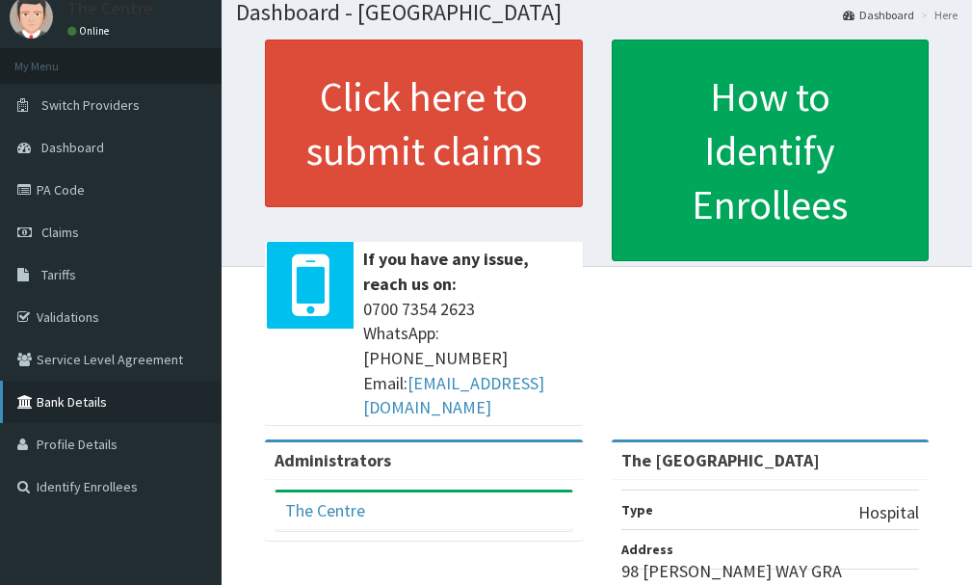
scroll to position [96, 0]
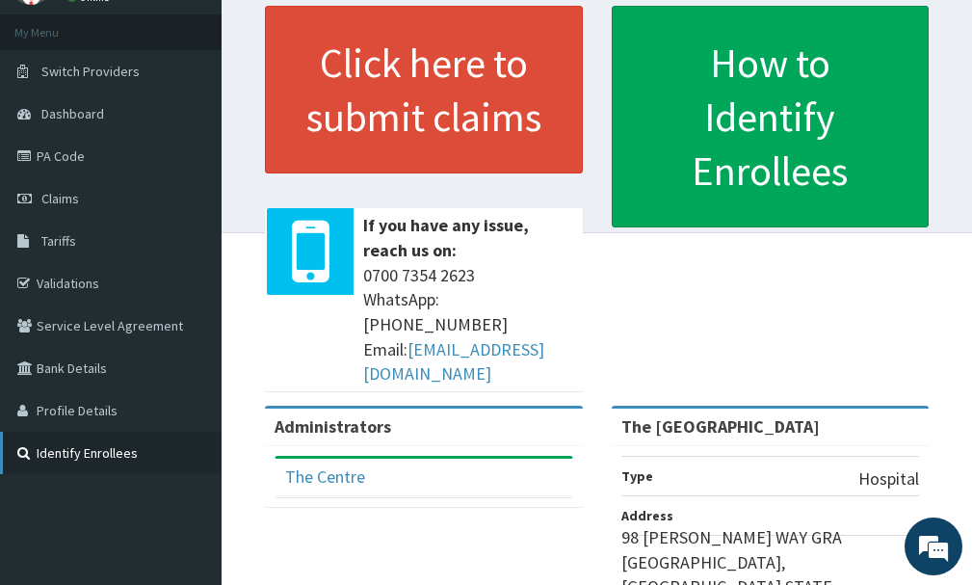
click at [62, 447] on link "Identify Enrollees" at bounding box center [111, 453] width 222 height 42
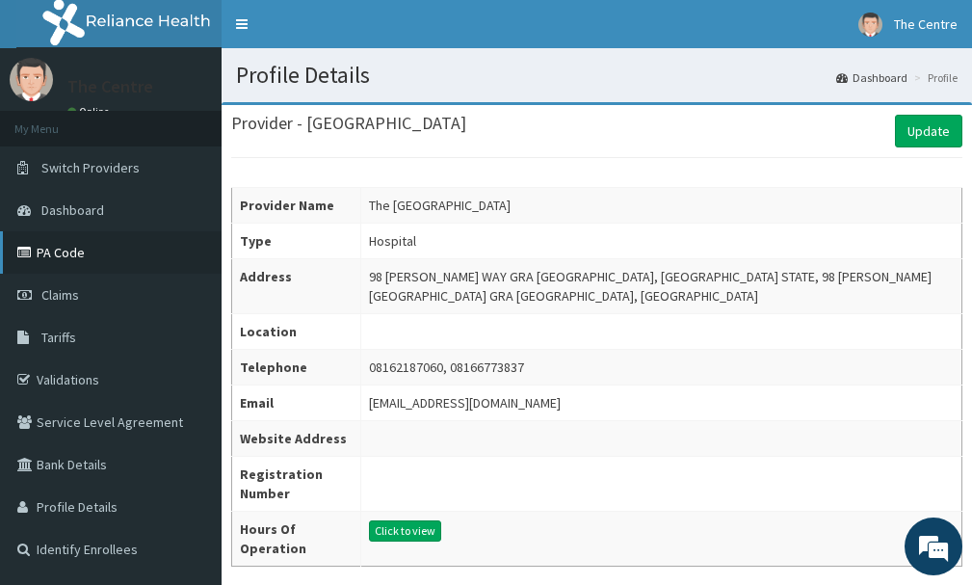
click at [57, 244] on link "PA Code" at bounding box center [111, 252] width 222 height 42
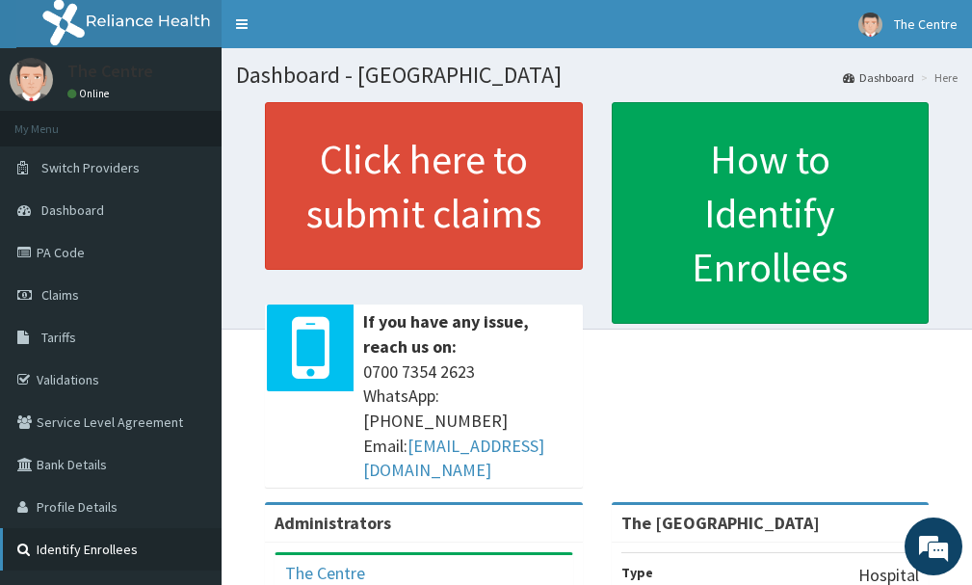
click at [73, 539] on link "Identify Enrollees" at bounding box center [111, 549] width 222 height 42
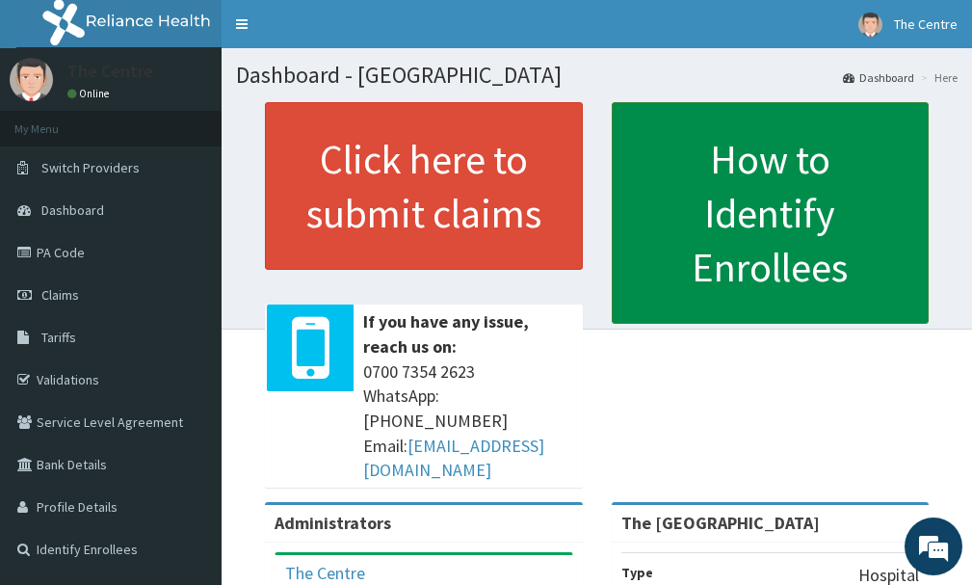
click at [764, 168] on link "How to Identify Enrollees" at bounding box center [771, 213] width 318 height 222
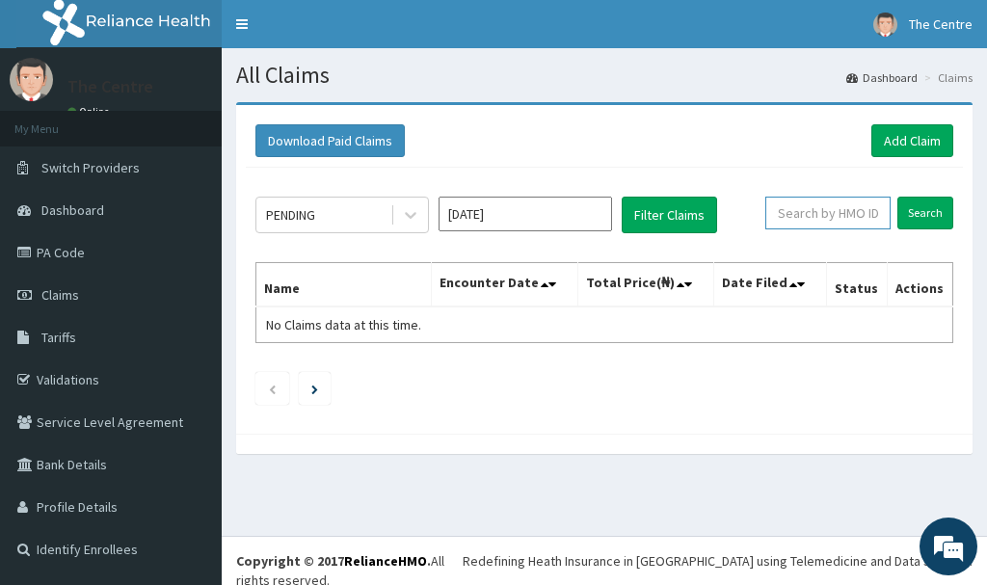
click at [802, 207] on input "text" at bounding box center [827, 213] width 125 height 33
click at [84, 329] on link "Tariffs" at bounding box center [111, 337] width 222 height 42
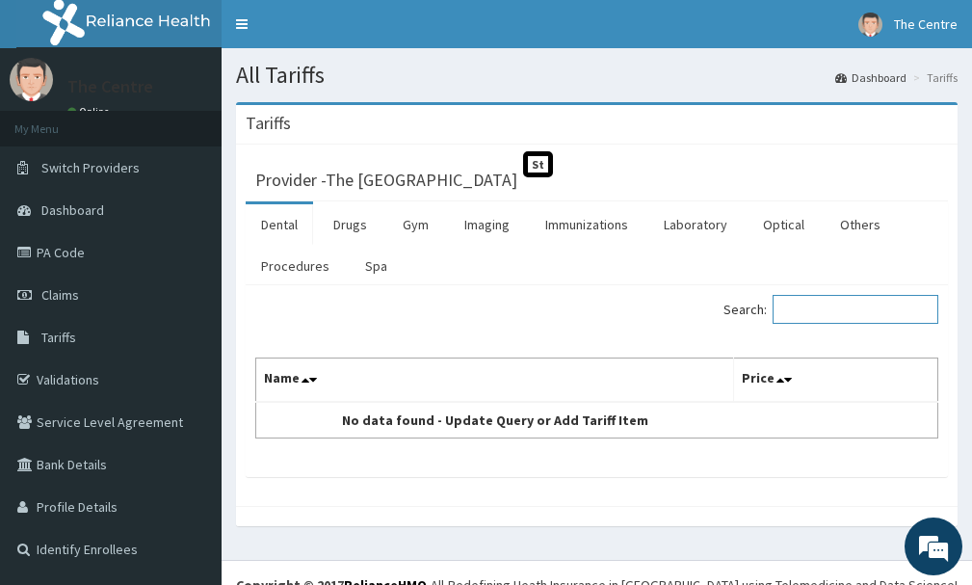
click at [843, 311] on input "Search:" at bounding box center [856, 309] width 166 height 29
type input "B"
type input "G"
type input "W"
type input "WBC"
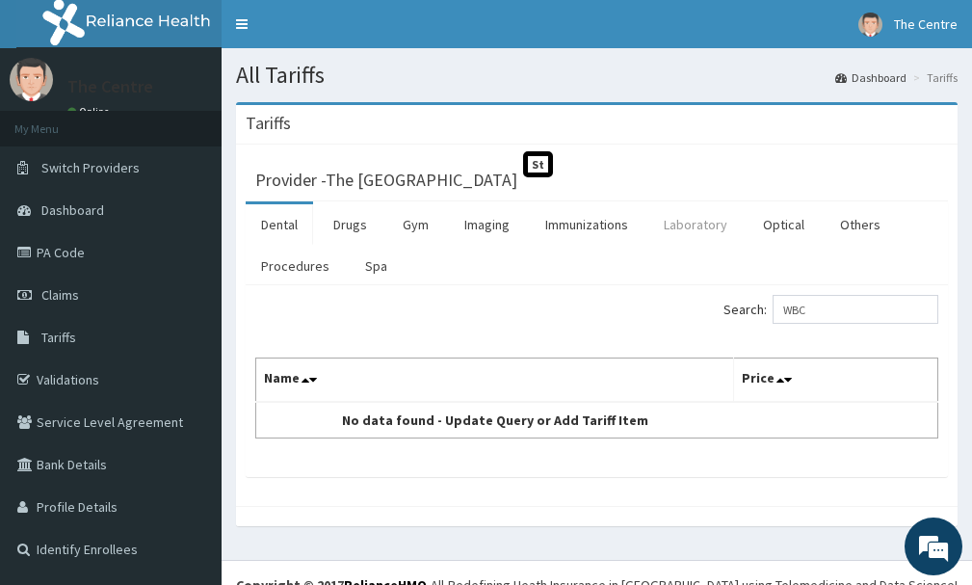
click at [712, 224] on link "Laboratory" at bounding box center [695, 224] width 94 height 40
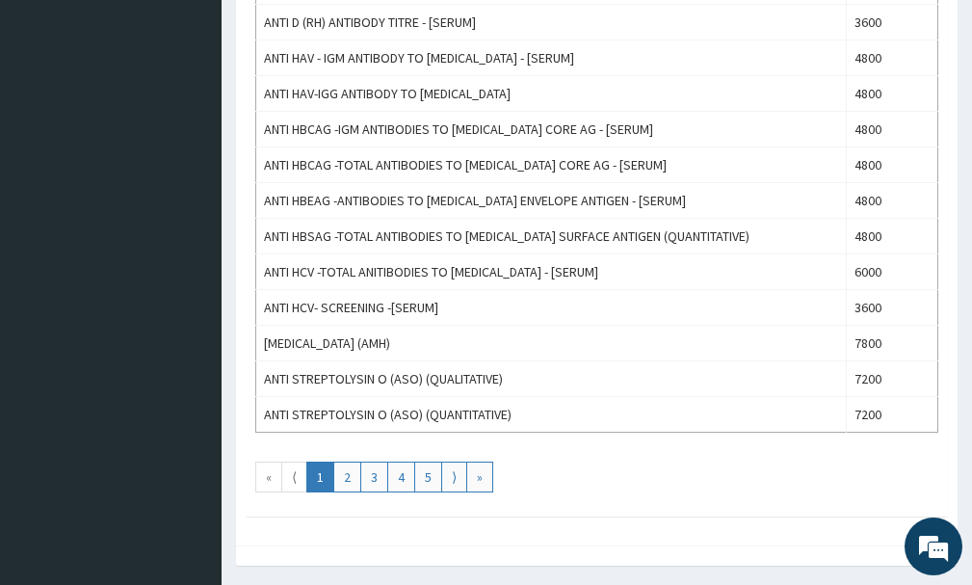
scroll to position [1816, 0]
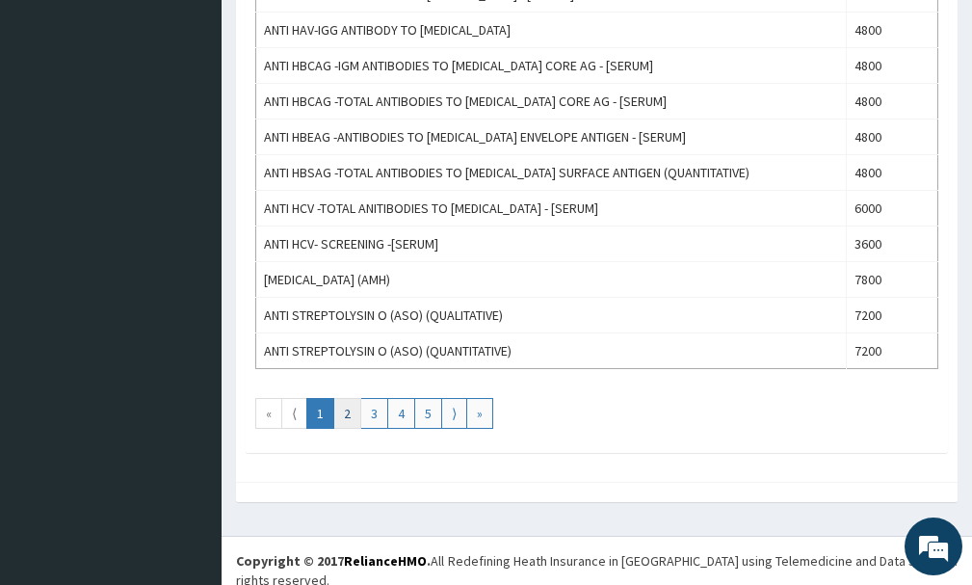
click at [339, 405] on link "2" at bounding box center [347, 413] width 28 height 31
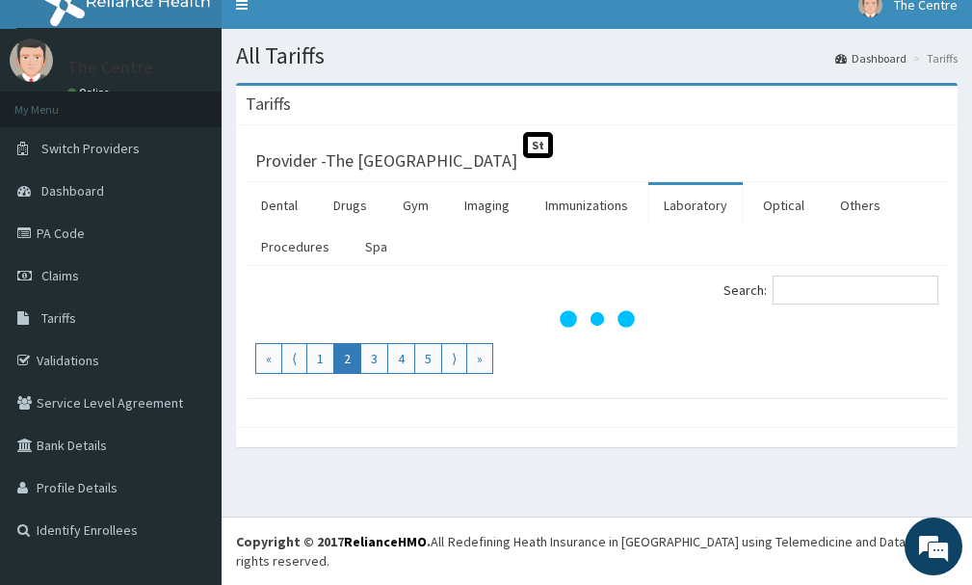
click at [339, 398] on div "Search: « ⟨ 1 2 3 4 5 ⟩ »" at bounding box center [597, 332] width 702 height 132
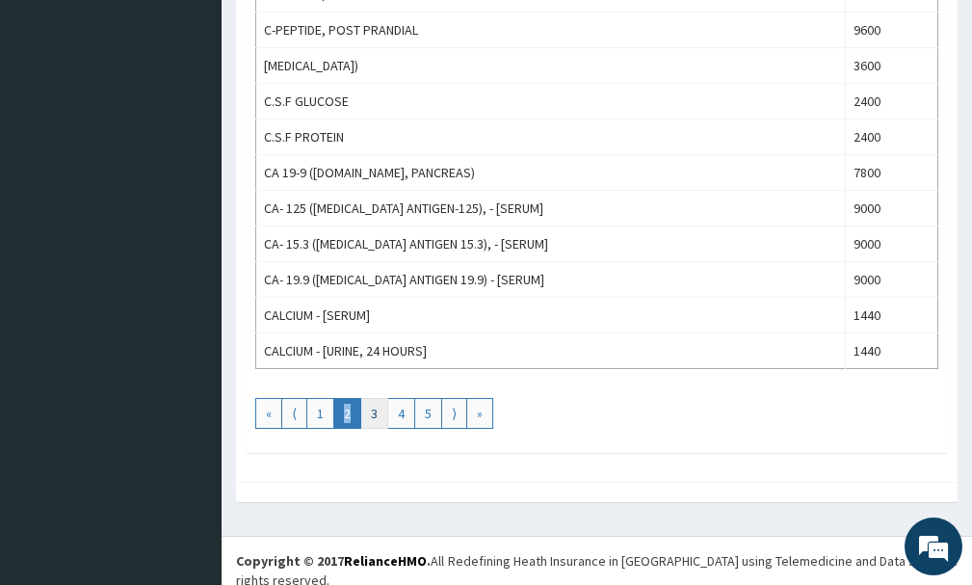
click at [378, 414] on link "3" at bounding box center [374, 413] width 28 height 31
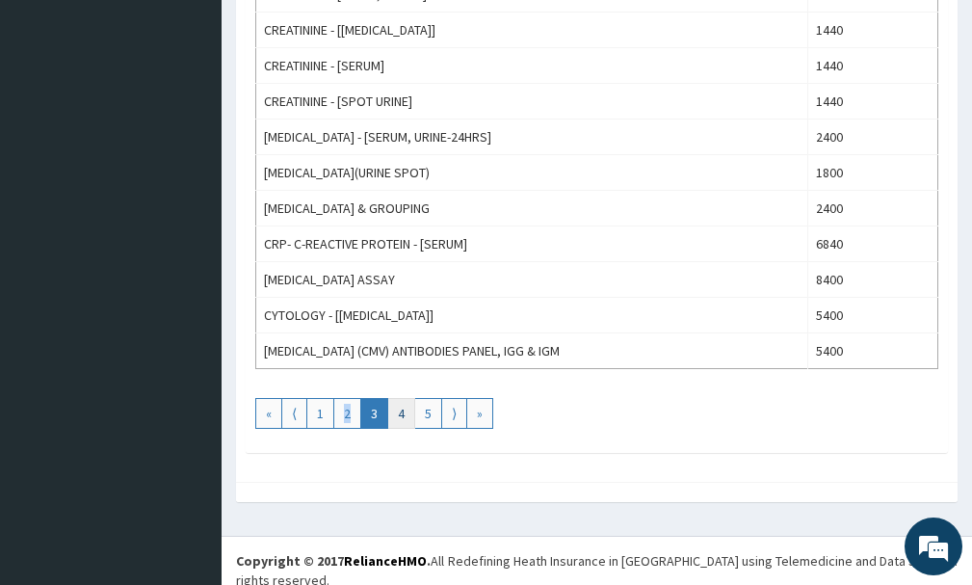
click at [407, 414] on link "4" at bounding box center [401, 413] width 28 height 31
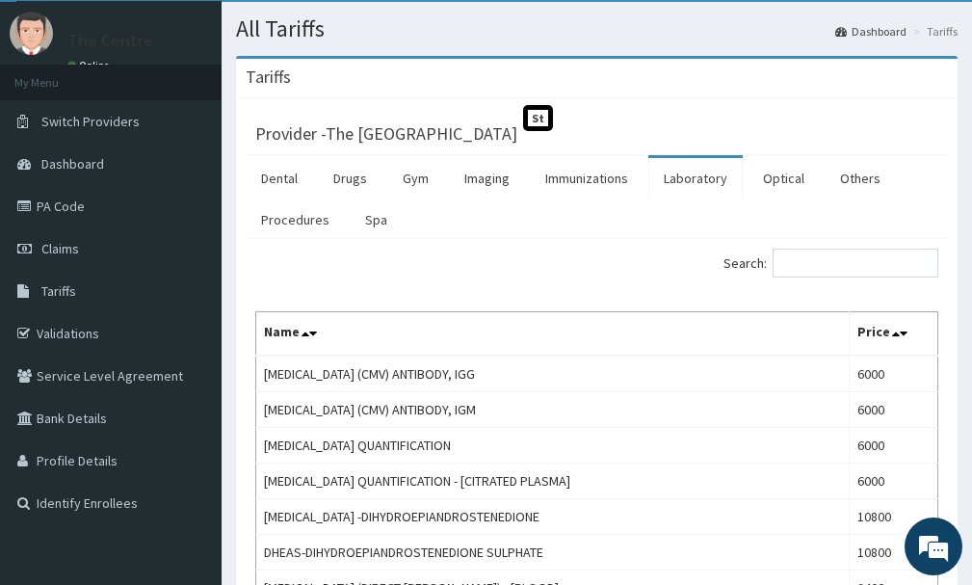
scroll to position [0, 0]
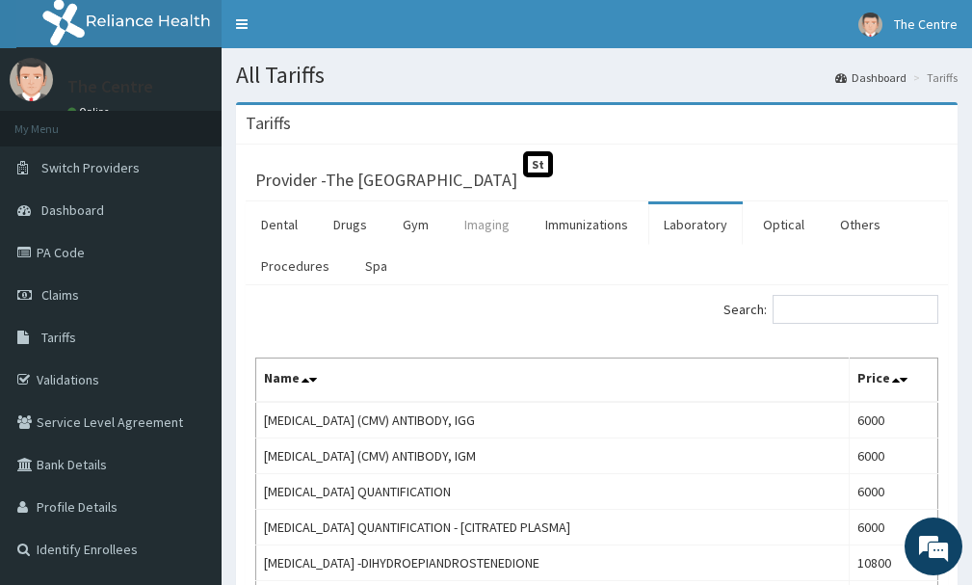
click at [493, 225] on link "Imaging" at bounding box center [487, 224] width 76 height 40
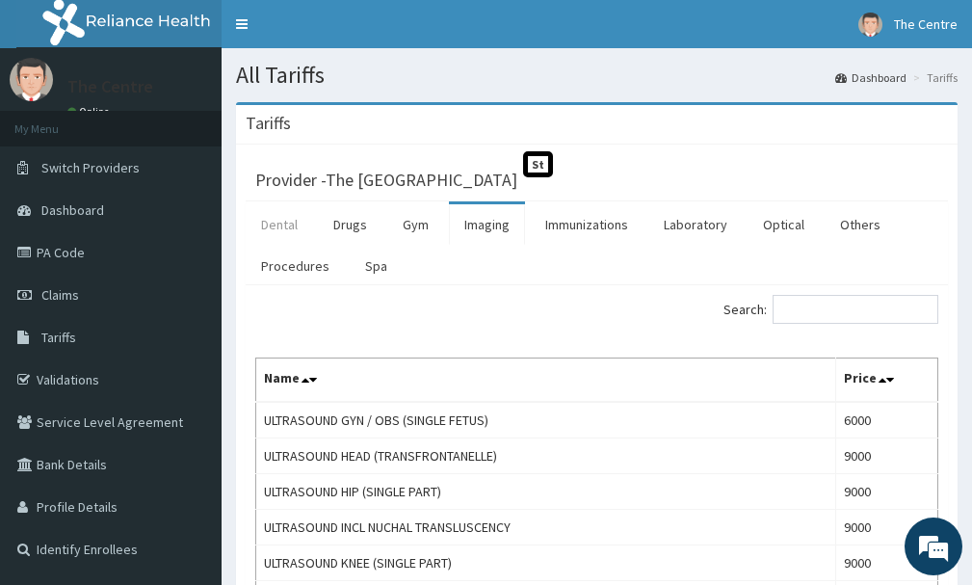
click at [284, 225] on link "Dental" at bounding box center [279, 224] width 67 height 40
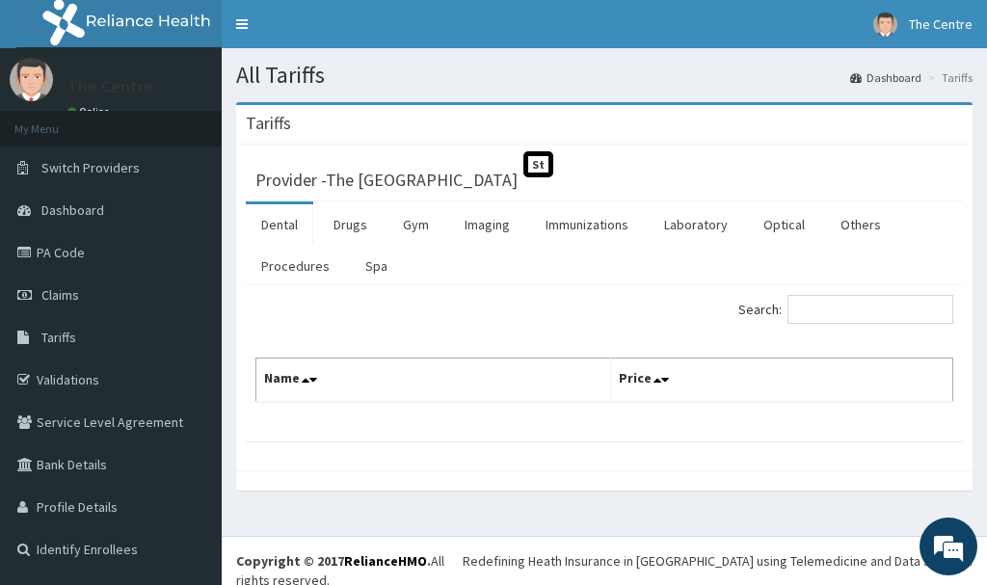
click at [274, 221] on link "Dental" at bounding box center [279, 224] width 67 height 40
click at [333, 217] on link "Drugs" at bounding box center [350, 224] width 65 height 40
